Goal: Transaction & Acquisition: Subscribe to service/newsletter

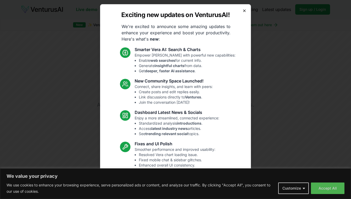
click at [243, 9] on icon "button" at bounding box center [244, 11] width 4 height 4
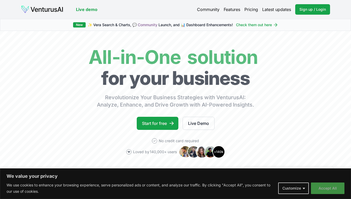
click at [320, 187] on button "Accept All" at bounding box center [327, 188] width 33 height 12
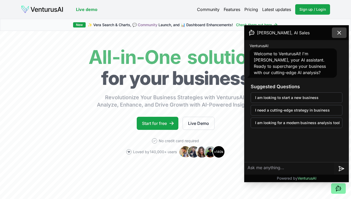
click at [339, 33] on icon at bounding box center [339, 33] width 6 height 6
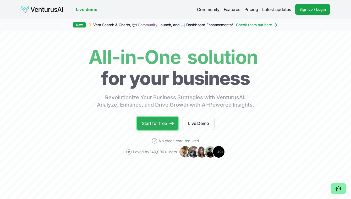
click at [157, 126] on link "Start for free" at bounding box center [158, 123] width 42 height 13
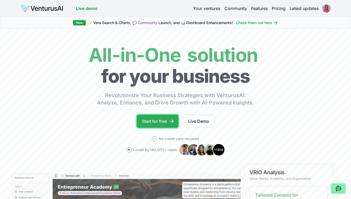
click at [156, 121] on link "Start for free" at bounding box center [158, 121] width 42 height 13
